Goal: Check status: Verify the current state of an ongoing process or item

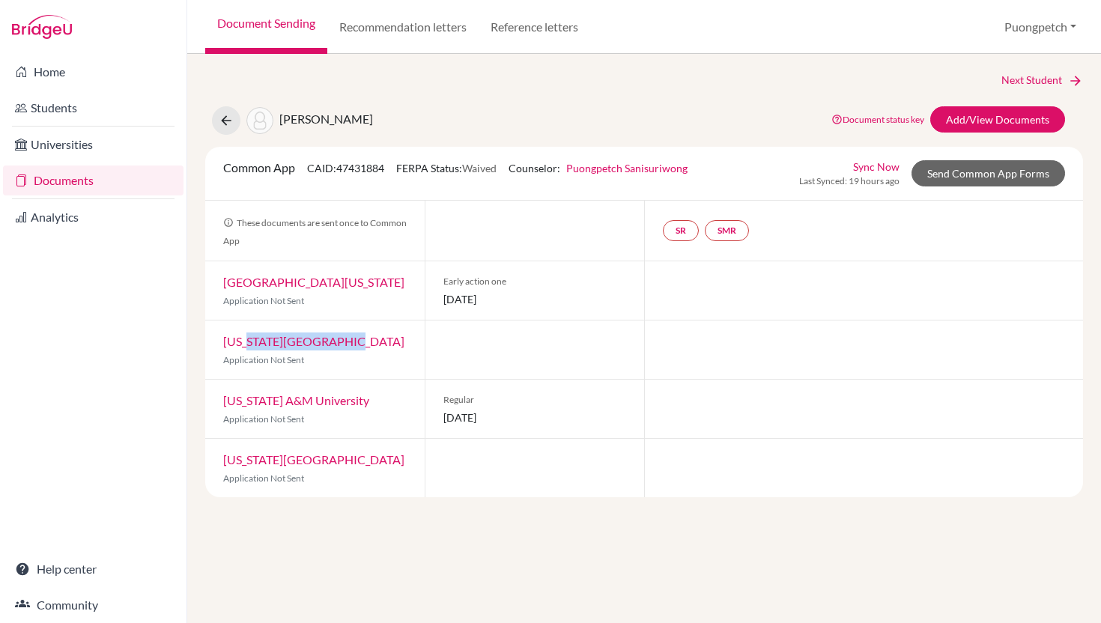
drag, startPoint x: 344, startPoint y: 345, endPoint x: 246, endPoint y: 344, distance: 98.1
click at [246, 344] on div "[US_STATE] Tech University Application Not Sent" at bounding box center [314, 349] width 219 height 58
drag, startPoint x: 215, startPoint y: 338, endPoint x: 275, endPoint y: 337, distance: 59.9
click at [275, 337] on div "[US_STATE] Tech University Application Not Sent" at bounding box center [314, 349] width 219 height 58
copy link "[US_STATE] Tec"
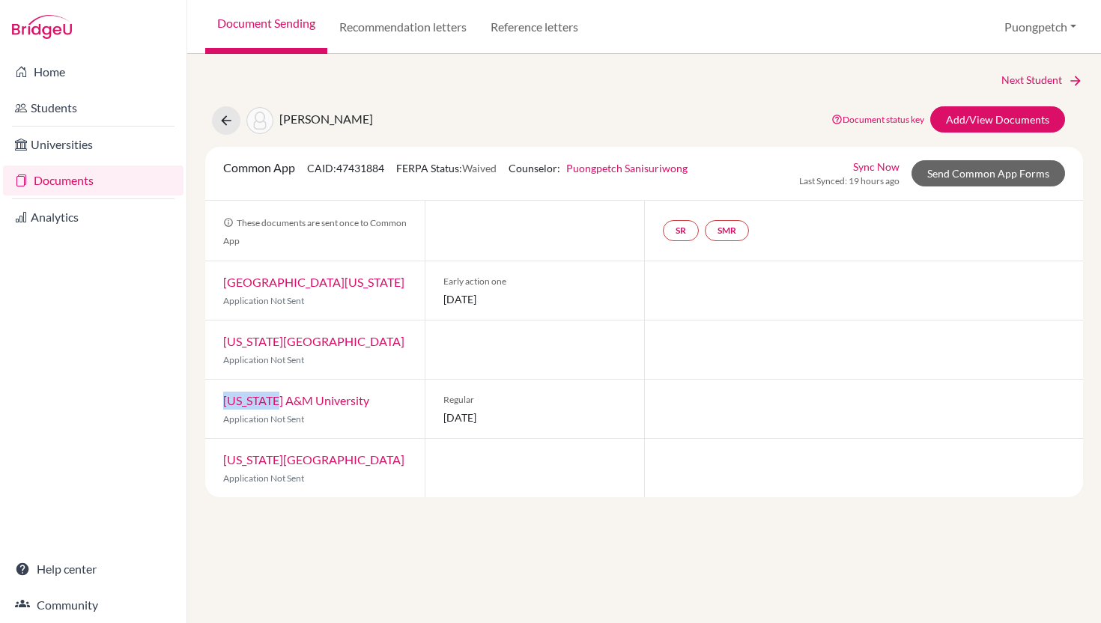
drag, startPoint x: 219, startPoint y: 396, endPoint x: 281, endPoint y: 398, distance: 62.2
click at [281, 398] on div "[US_STATE] A&M University Application Not Sent" at bounding box center [314, 409] width 219 height 58
copy link "[US_STATE] A&M"
drag, startPoint x: 217, startPoint y: 458, endPoint x: 279, endPoint y: 462, distance: 62.3
click at [279, 462] on div "[US_STATE][GEOGRAPHIC_DATA] Application Not Sent" at bounding box center [314, 468] width 219 height 58
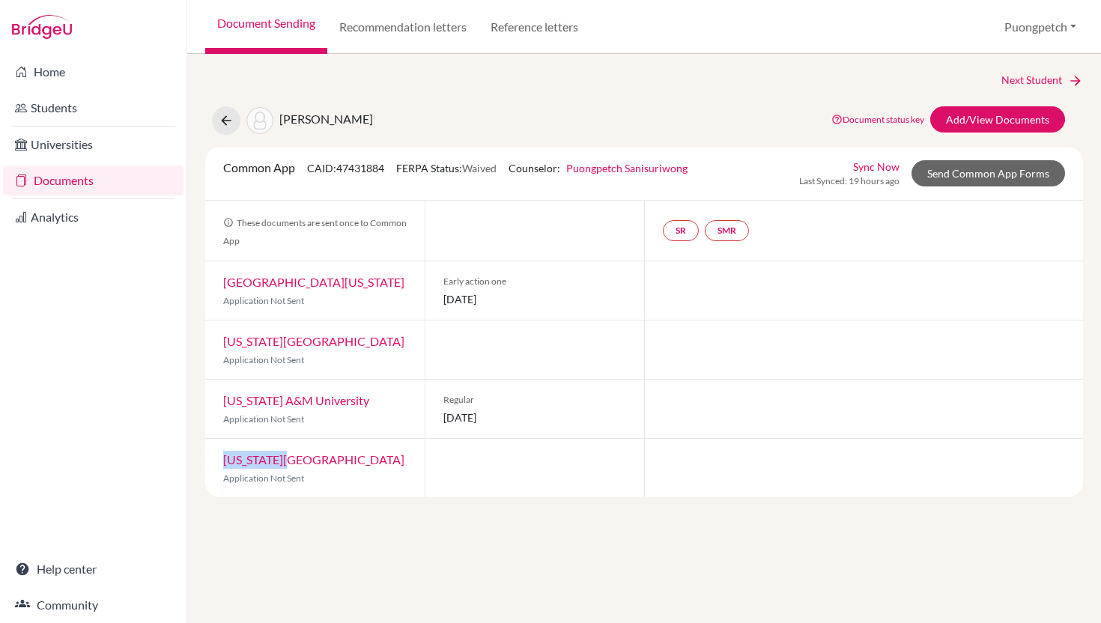
copy link "[US_STATE] State"
click at [111, 182] on link "Documents" at bounding box center [93, 180] width 180 height 30
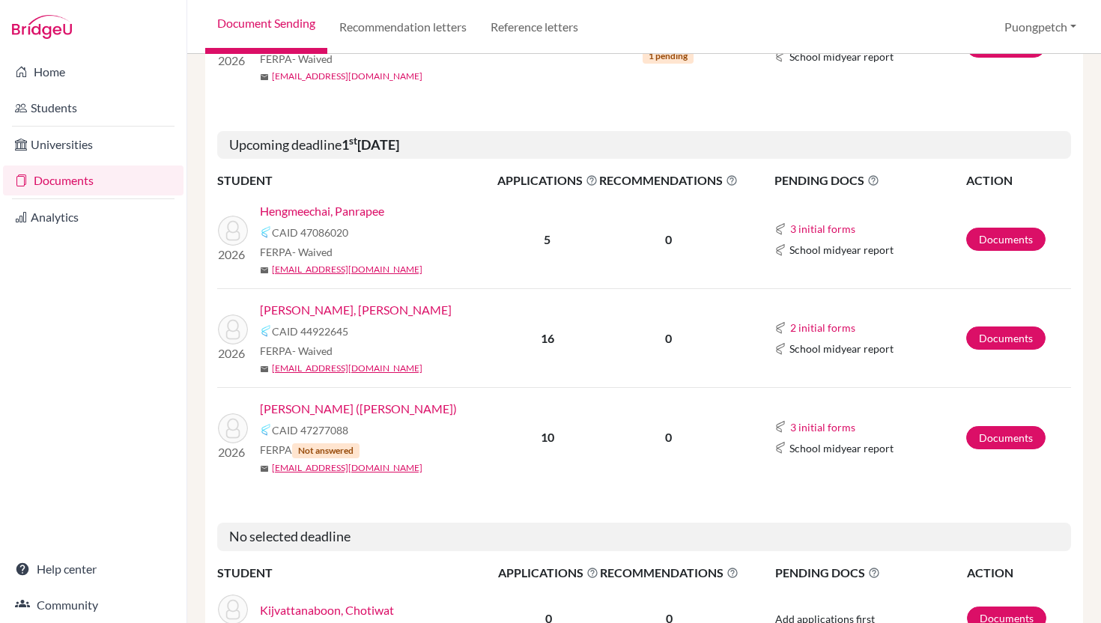
scroll to position [338, 0]
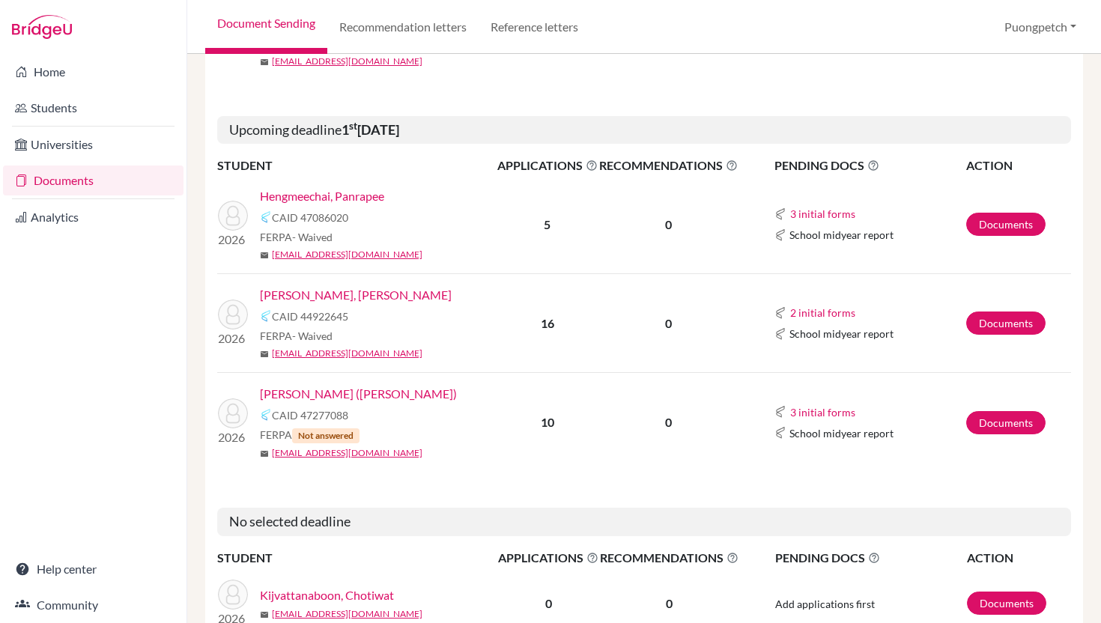
click at [351, 392] on link "Panomwan, Rarin (Rinsy)" at bounding box center [358, 394] width 197 height 18
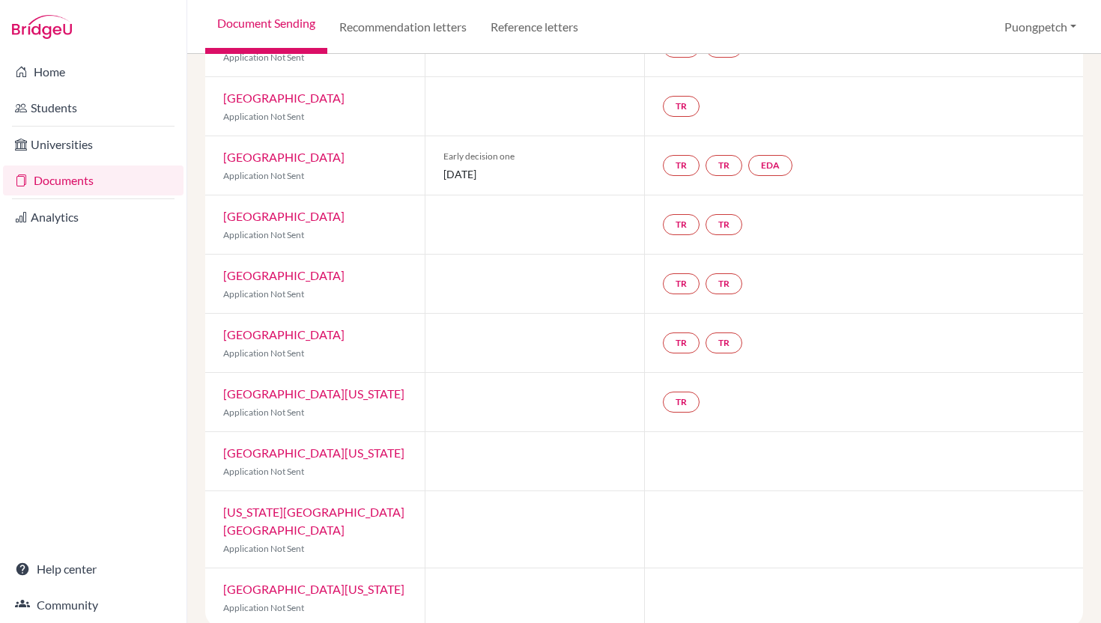
scroll to position [247, 0]
